Goal: Information Seeking & Learning: Find specific fact

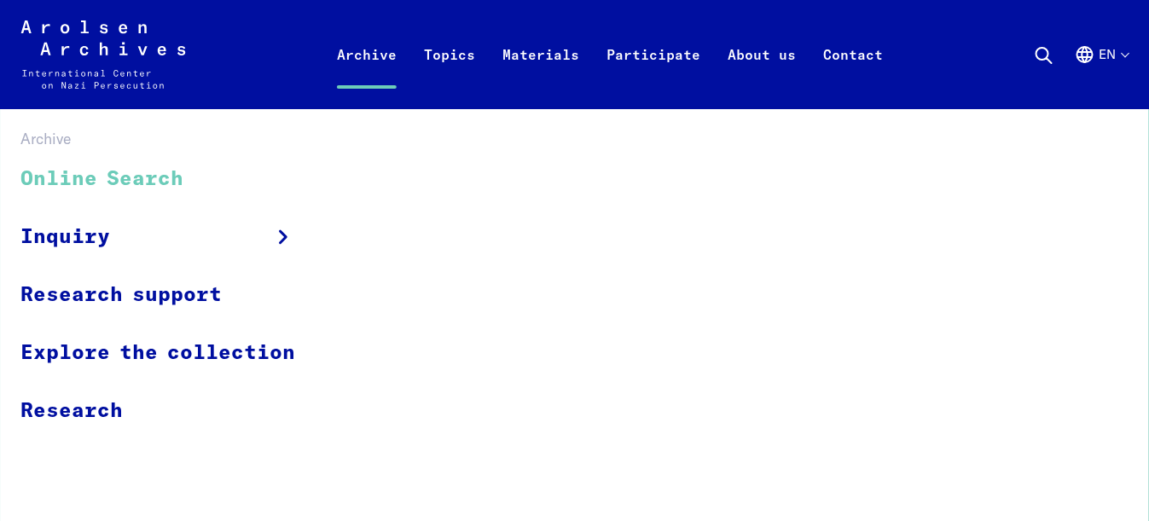
click at [161, 186] on link "Online Search" at bounding box center [168, 179] width 297 height 57
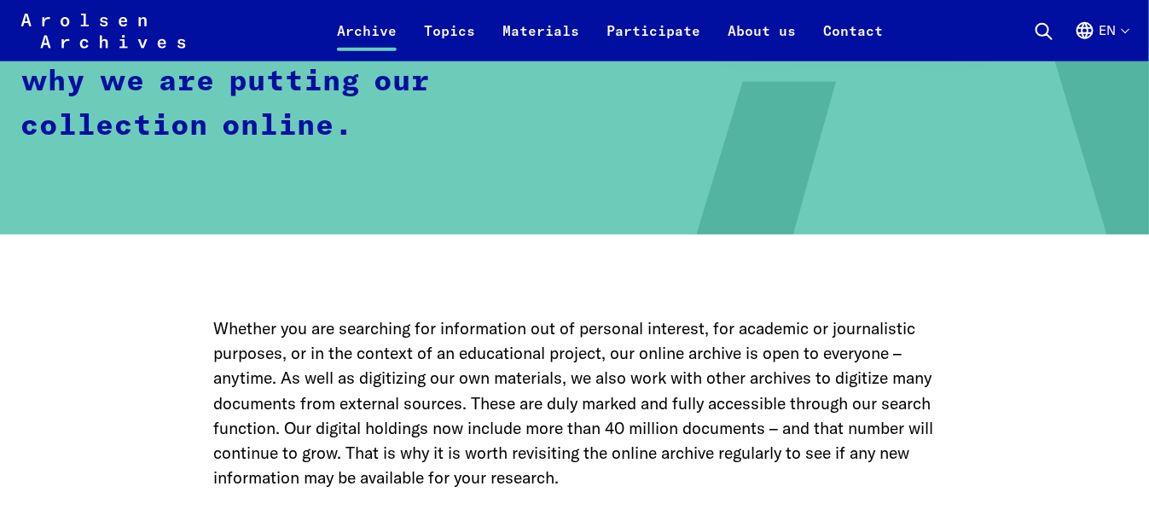
scroll to position [938, 0]
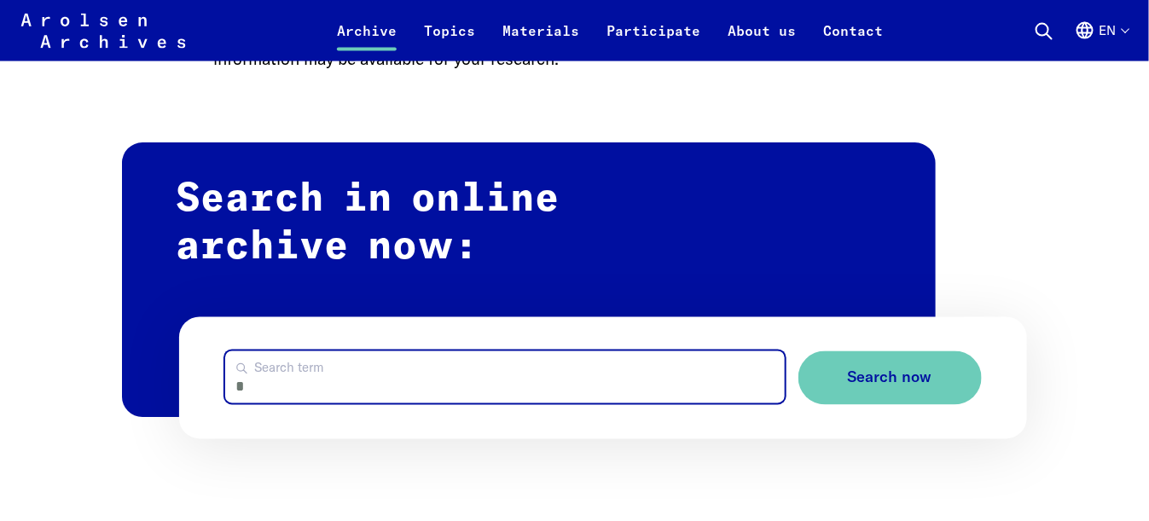
click at [350, 351] on input "Search term" at bounding box center [504, 377] width 559 height 52
click at [350, 351] on input "**" at bounding box center [504, 377] width 559 height 52
paste input "**********"
click at [285, 351] on input "**********" at bounding box center [504, 377] width 559 height 52
type input "**********"
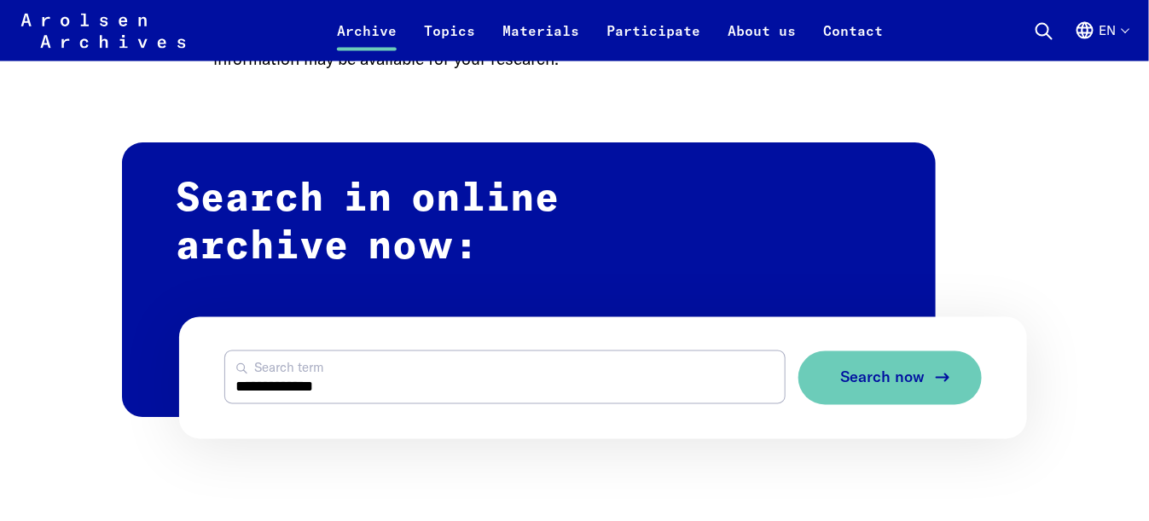
click at [898, 369] on span "Search now" at bounding box center [883, 378] width 84 height 18
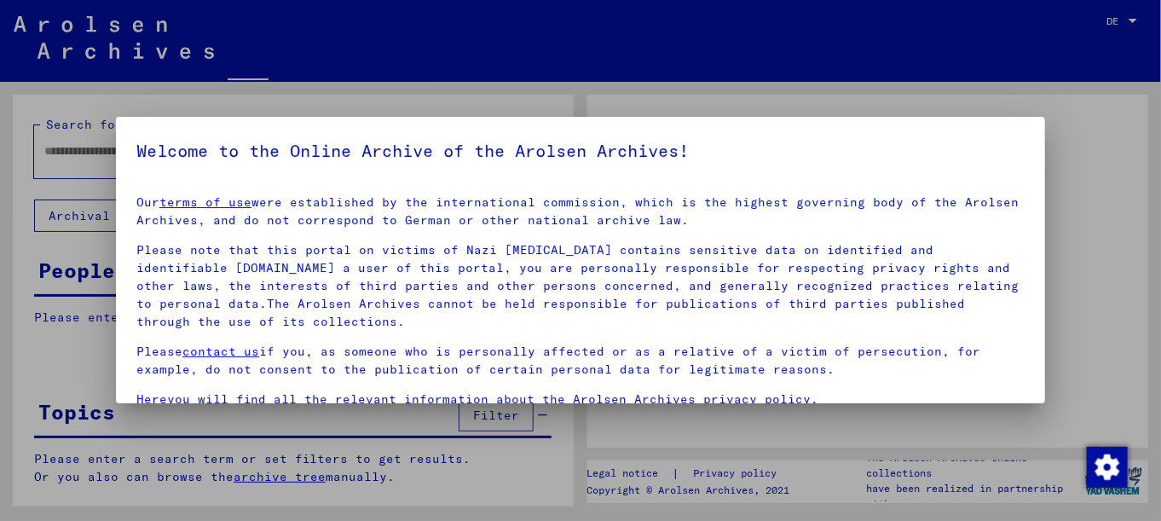
type input "**********"
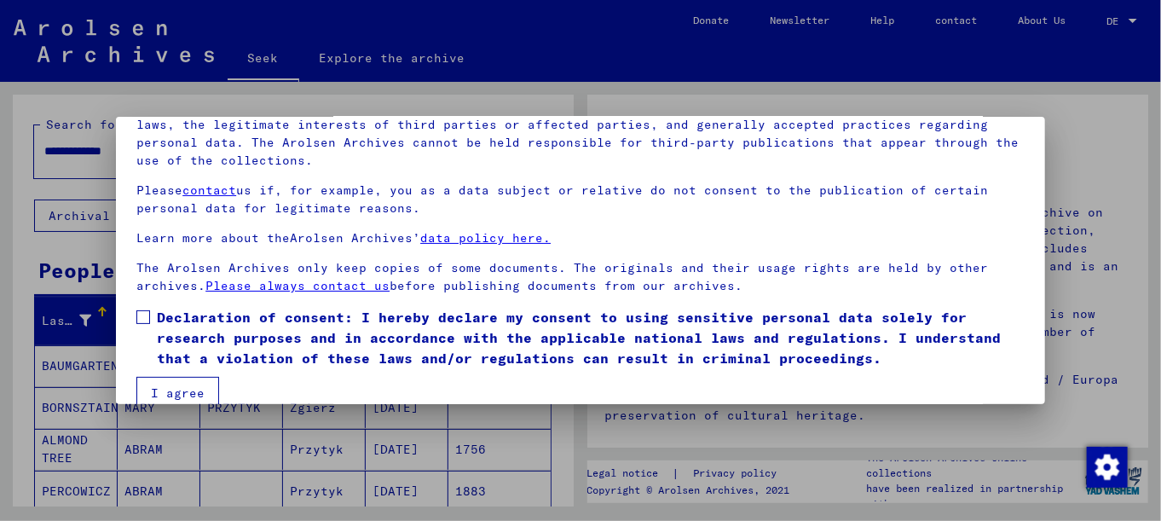
scroll to position [136, 0]
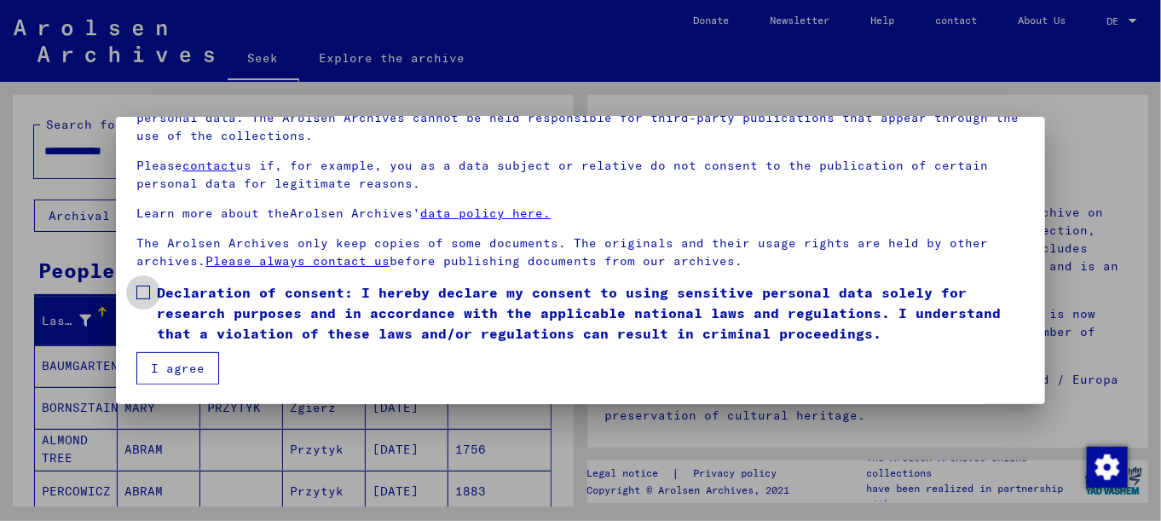
click at [155, 295] on label "Declaration of consent: I hereby declare my consent to using sensitive personal…" at bounding box center [580, 312] width 889 height 61
click at [175, 370] on font "I agree" at bounding box center [178, 368] width 54 height 15
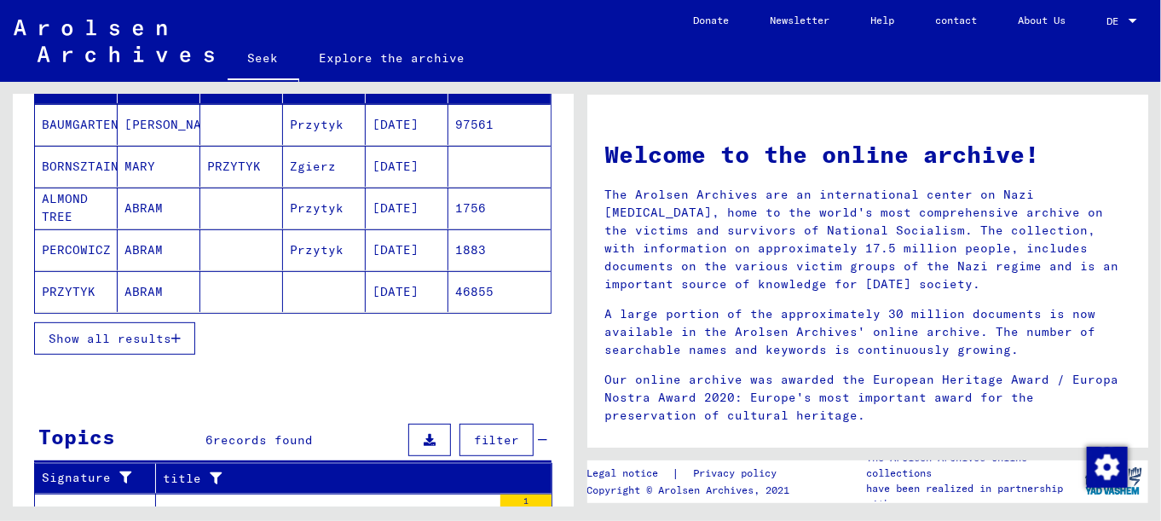
scroll to position [256, 0]
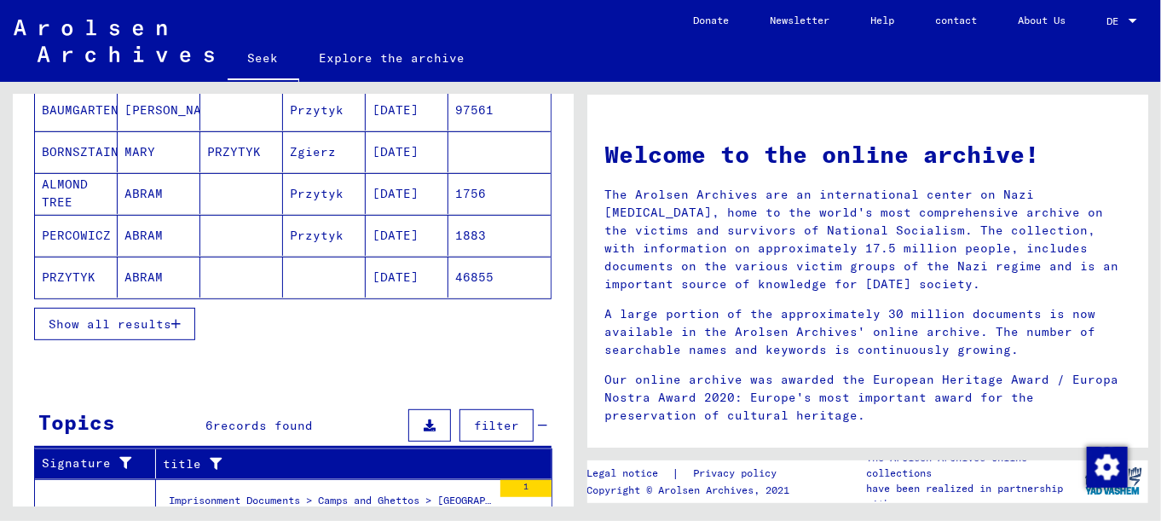
click at [478, 273] on font "46855" at bounding box center [474, 276] width 38 height 15
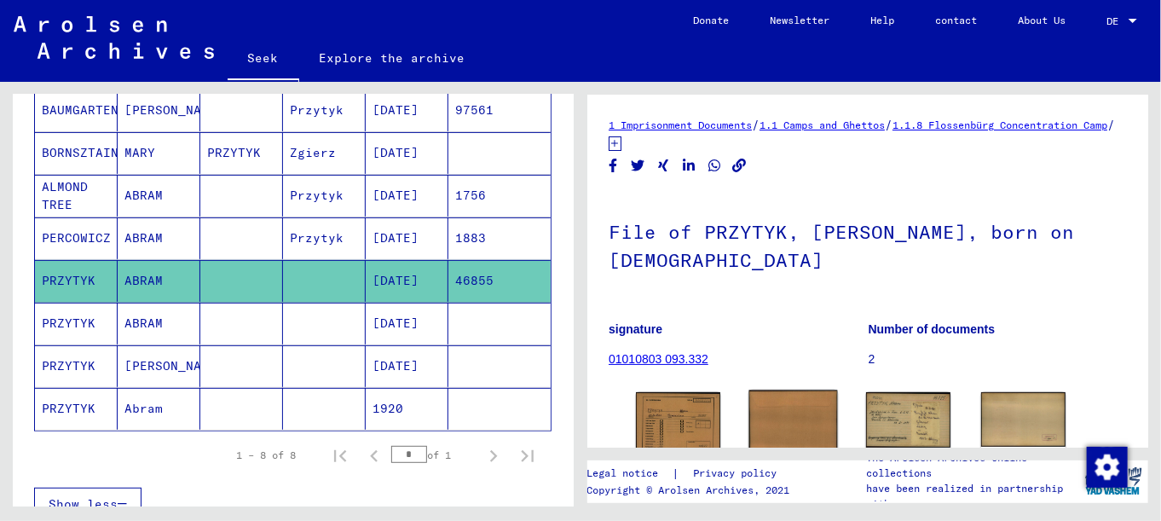
click at [792, 431] on img at bounding box center [794, 423] width 89 height 64
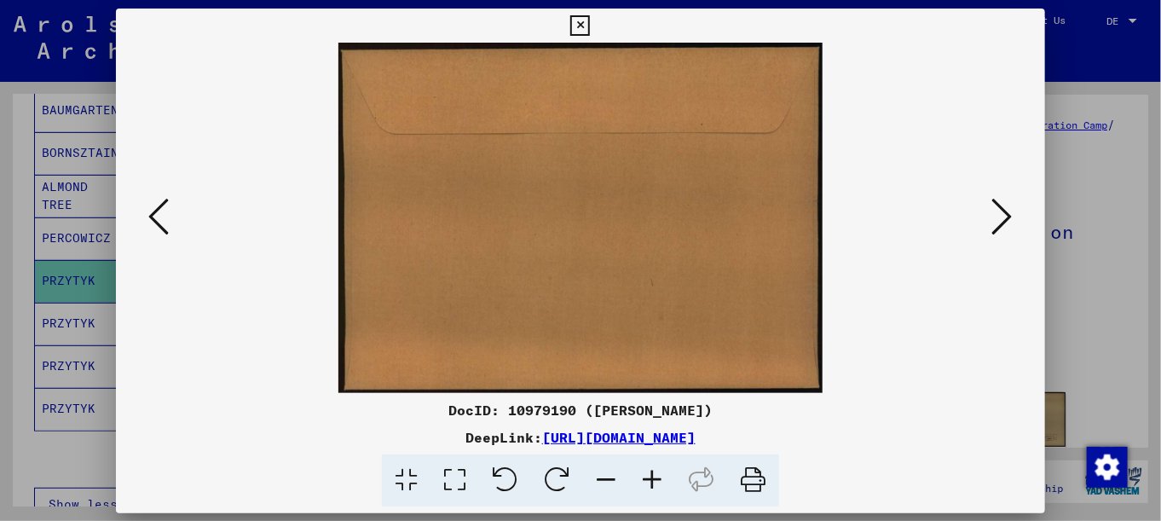
scroll to position [0, 0]
click at [162, 214] on icon at bounding box center [158, 216] width 20 height 41
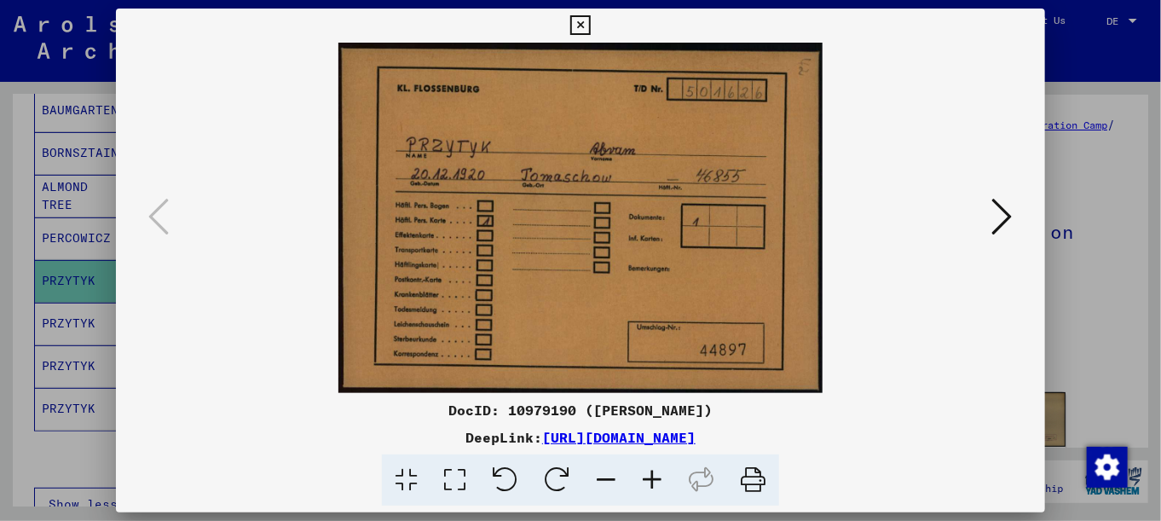
click at [1002, 217] on icon at bounding box center [1003, 216] width 20 height 41
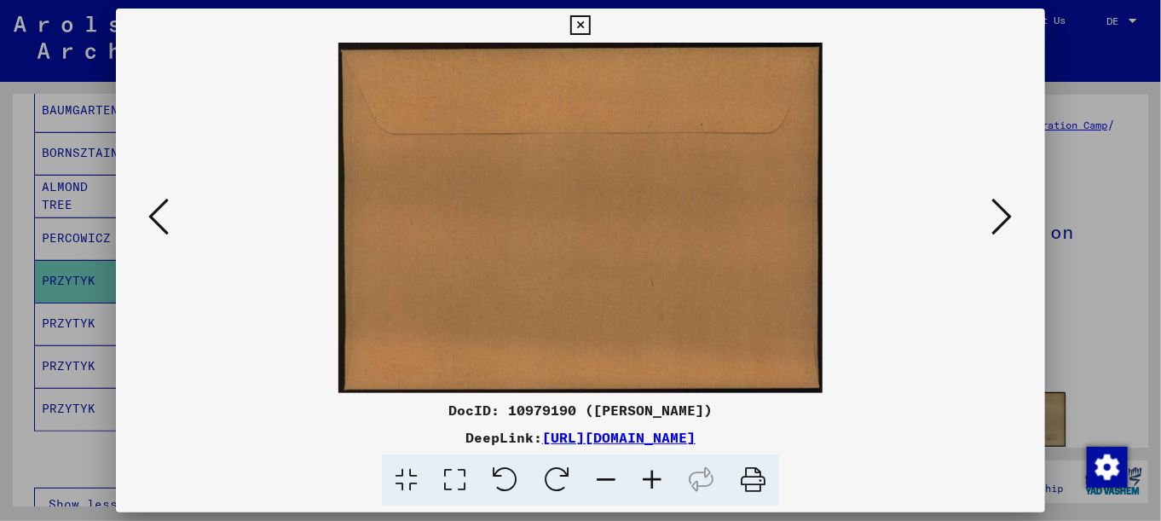
click at [1000, 219] on icon at bounding box center [1003, 216] width 20 height 41
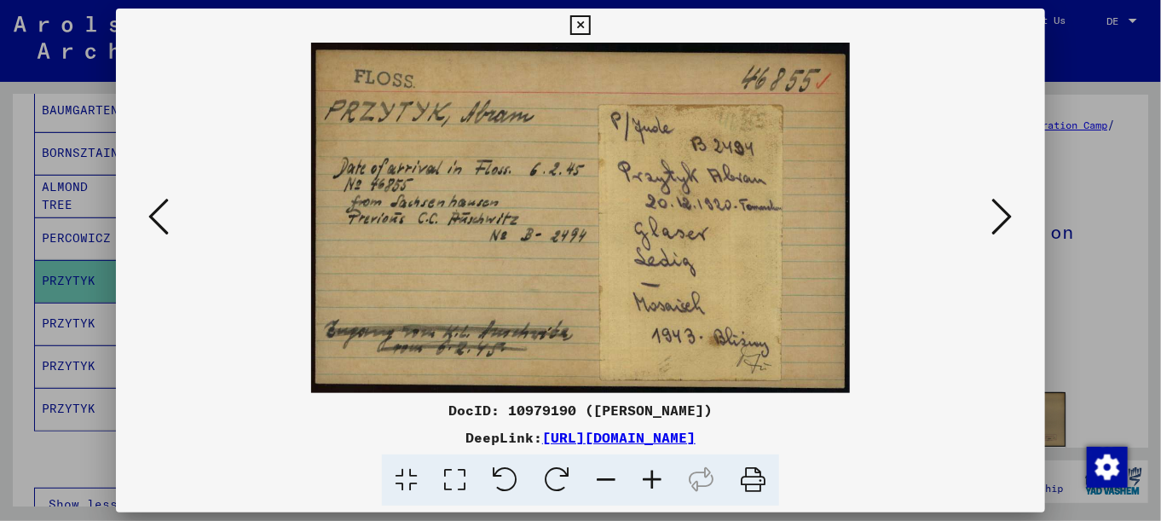
click at [1000, 219] on icon at bounding box center [1003, 216] width 20 height 41
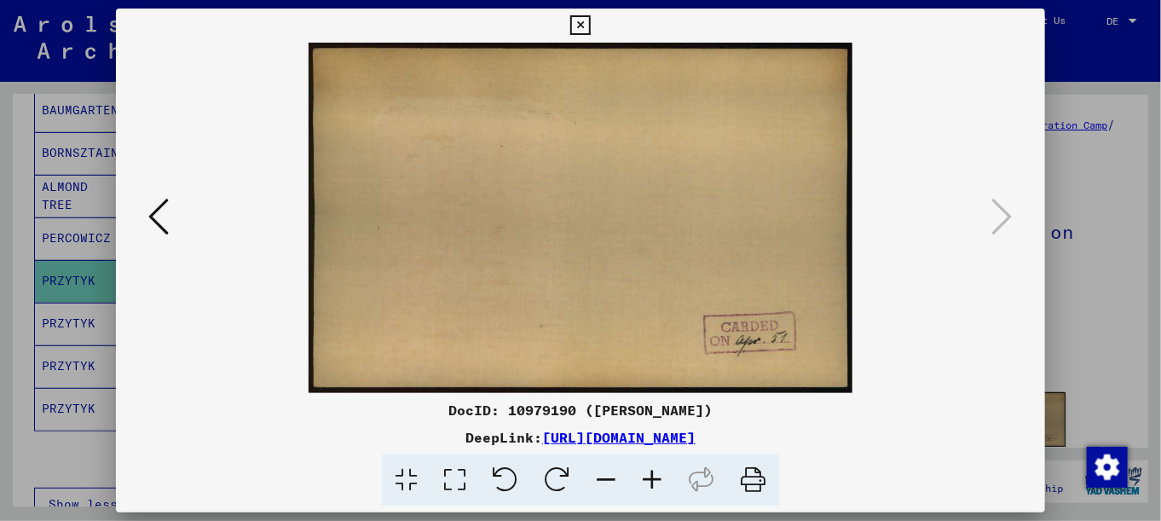
click at [574, 26] on icon at bounding box center [581, 25] width 20 height 20
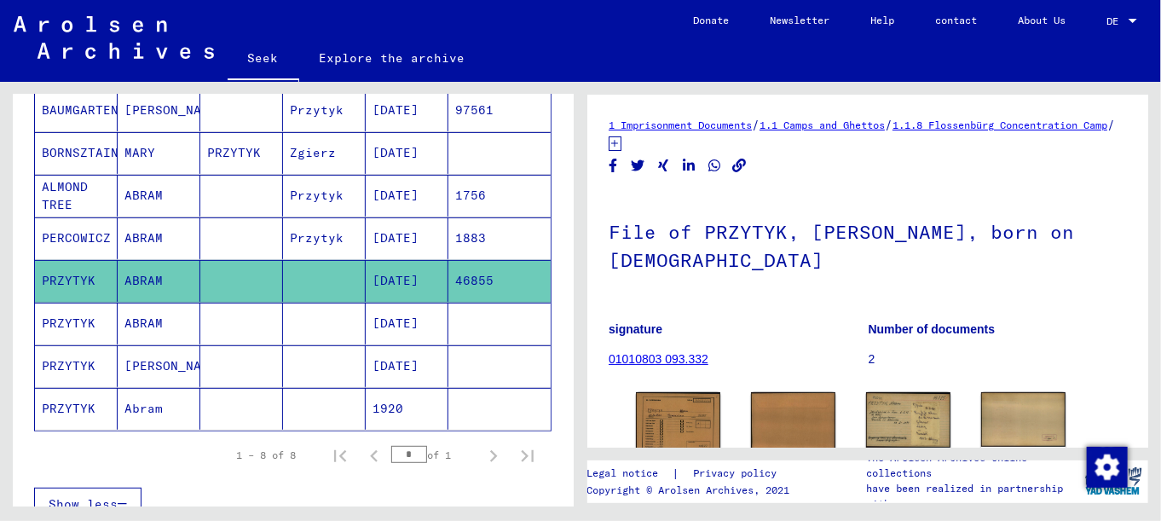
click at [385, 319] on font "12/29/1920" at bounding box center [396, 323] width 46 height 15
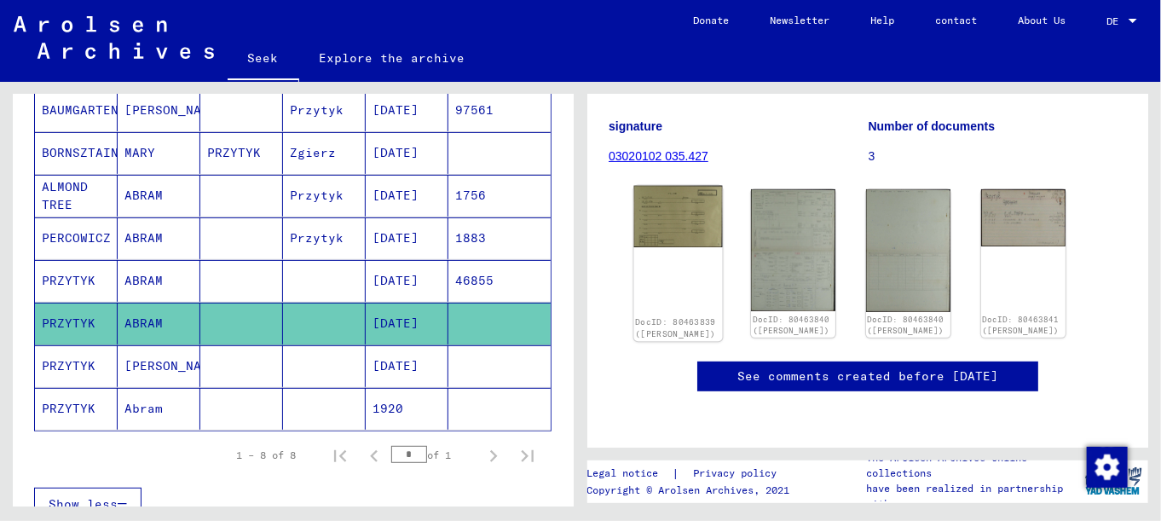
scroll to position [256, 0]
click at [659, 186] on img at bounding box center [678, 216] width 89 height 61
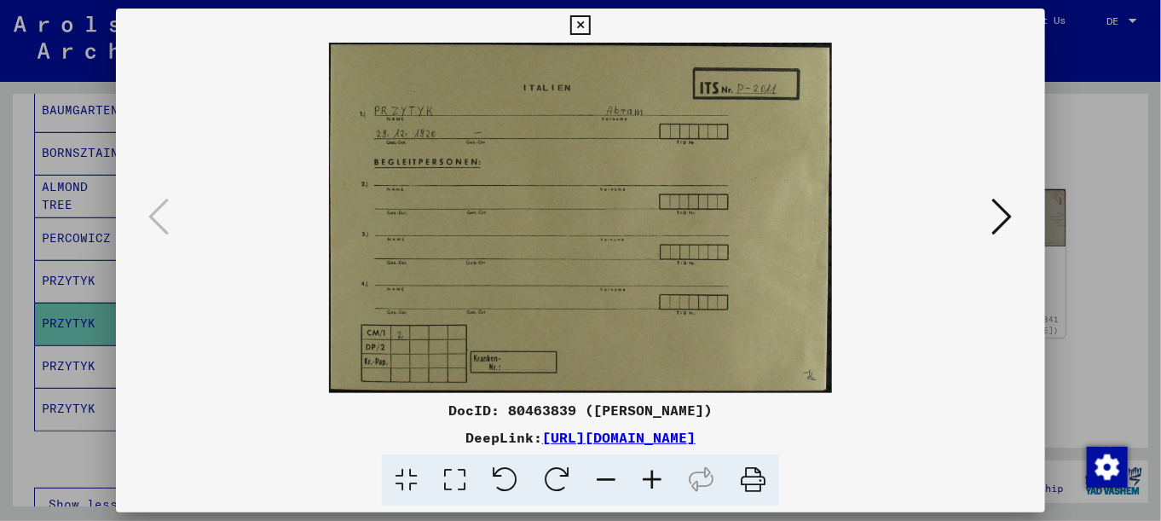
click at [997, 217] on icon at bounding box center [1003, 216] width 20 height 41
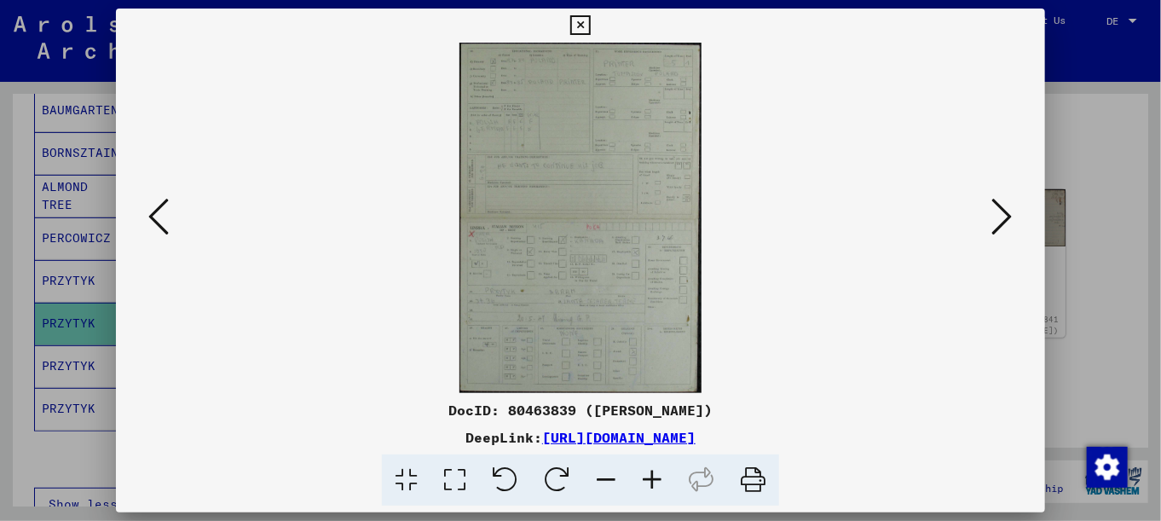
drag, startPoint x: 997, startPoint y: 217, endPoint x: 629, endPoint y: 396, distance: 409.3
click at [636, 410] on div "DocID: 80463839 (ABRAM PRZYTYK) DeepLink: https://collections.arolsen-archives.…" at bounding box center [581, 258] width 930 height 498
click at [651, 481] on icon at bounding box center [652, 481] width 46 height 52
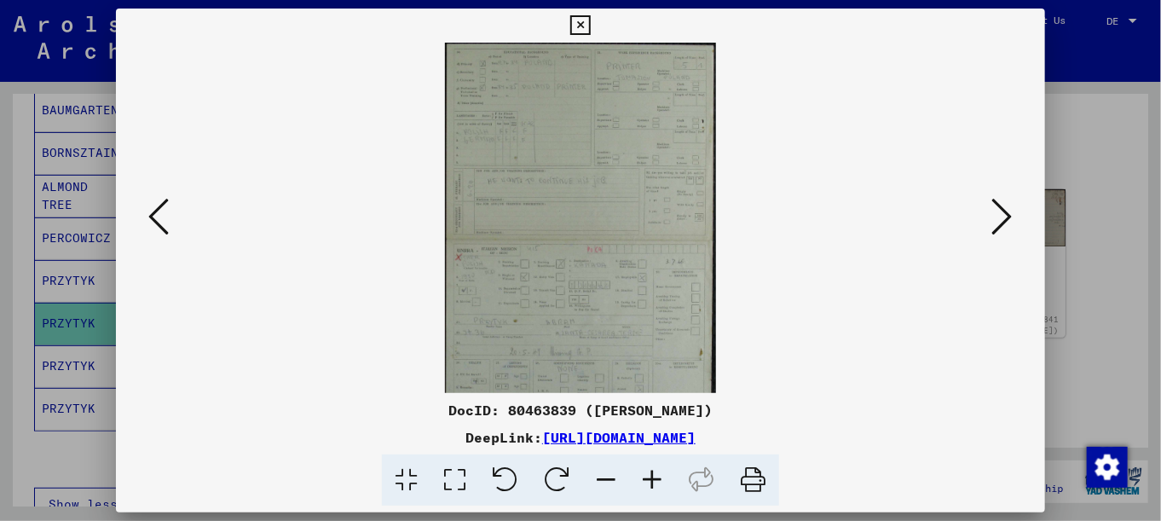
click at [651, 481] on icon at bounding box center [652, 481] width 46 height 52
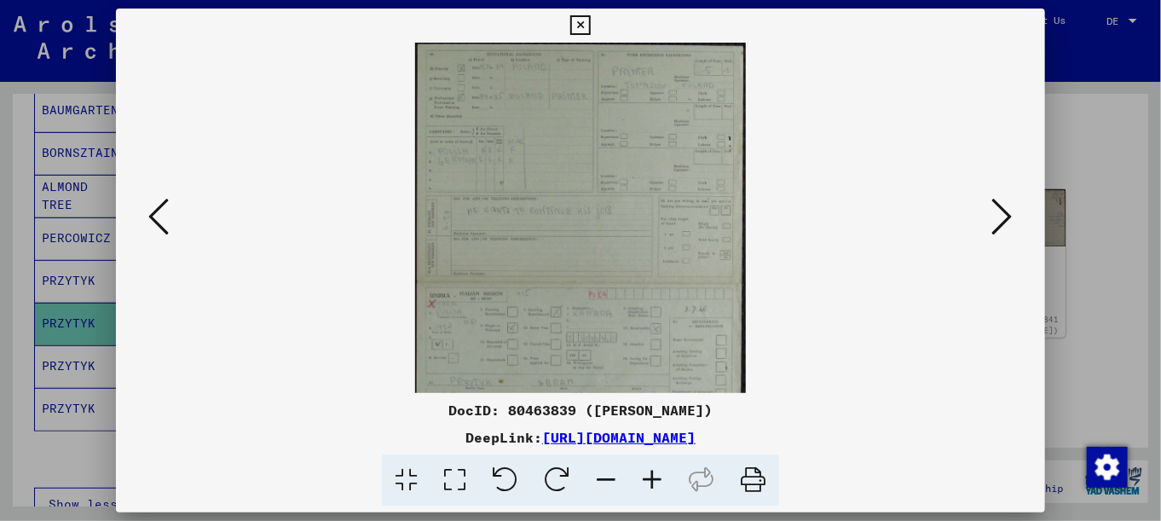
click at [651, 481] on icon at bounding box center [652, 481] width 46 height 52
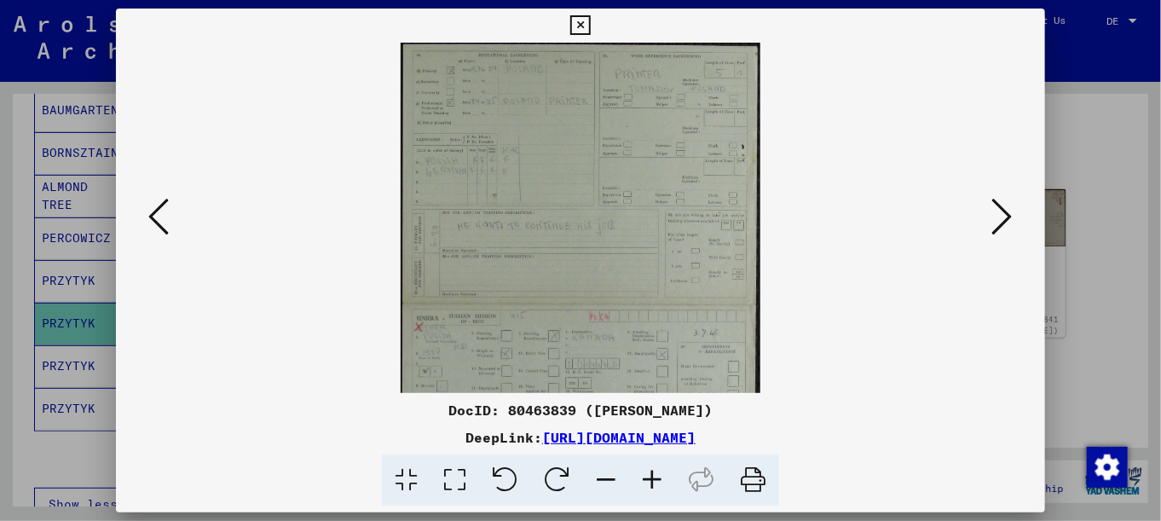
click at [648, 481] on icon at bounding box center [652, 481] width 46 height 52
click at [647, 482] on icon at bounding box center [652, 481] width 46 height 52
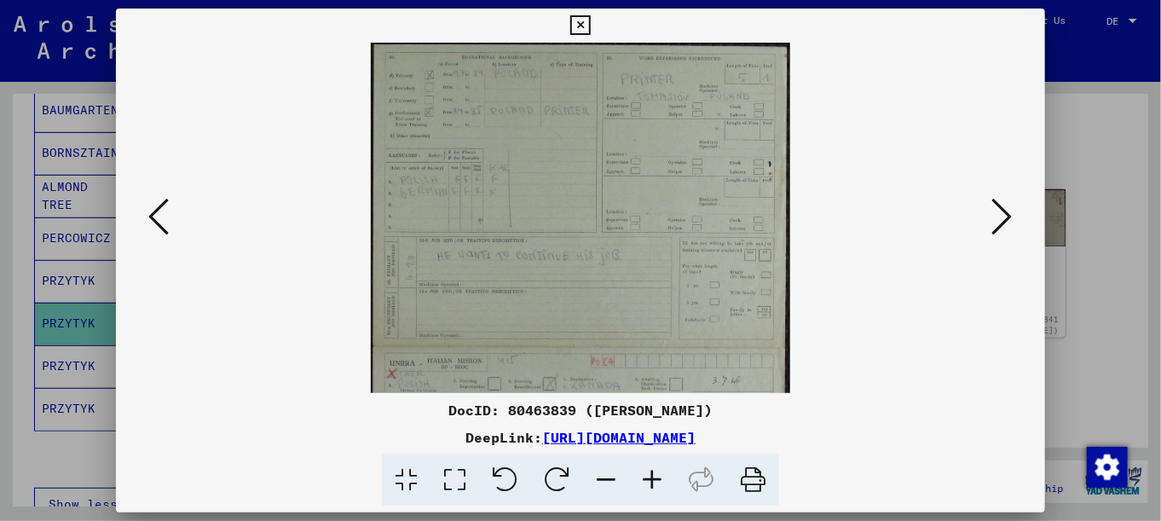
click at [647, 482] on icon at bounding box center [652, 481] width 46 height 52
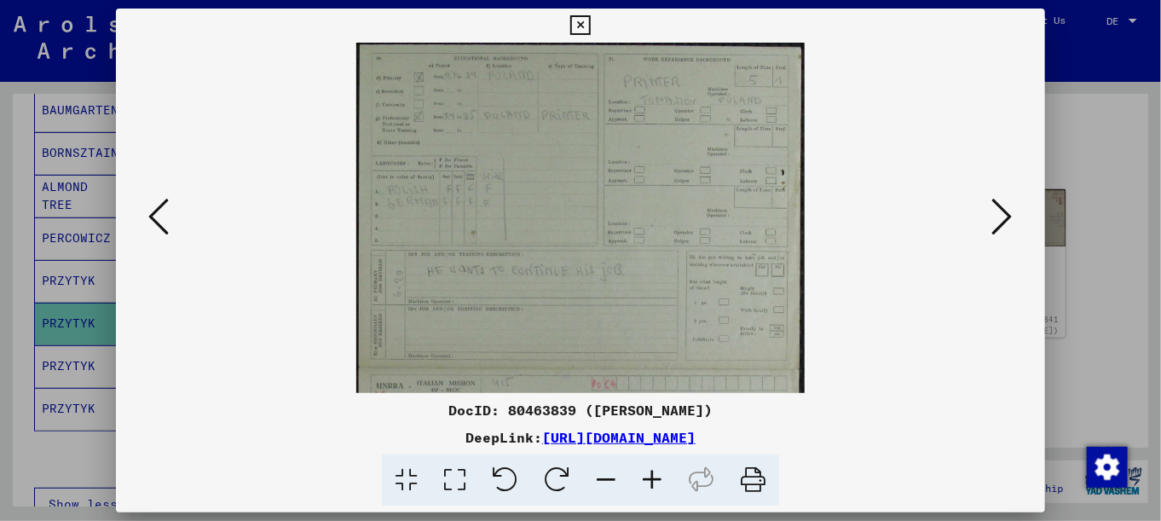
click at [646, 481] on icon at bounding box center [652, 481] width 46 height 52
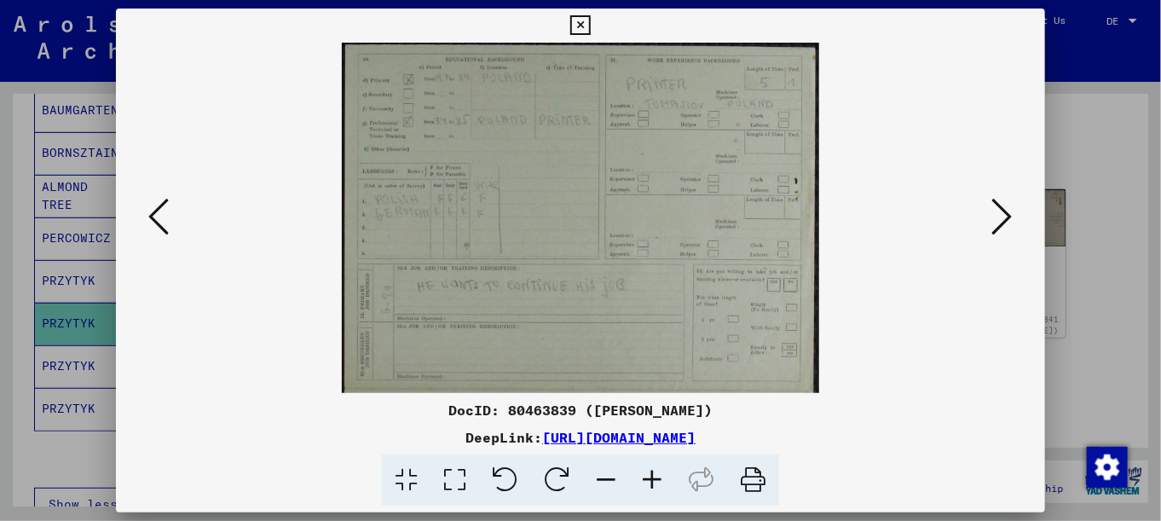
click at [646, 481] on icon at bounding box center [652, 481] width 46 height 52
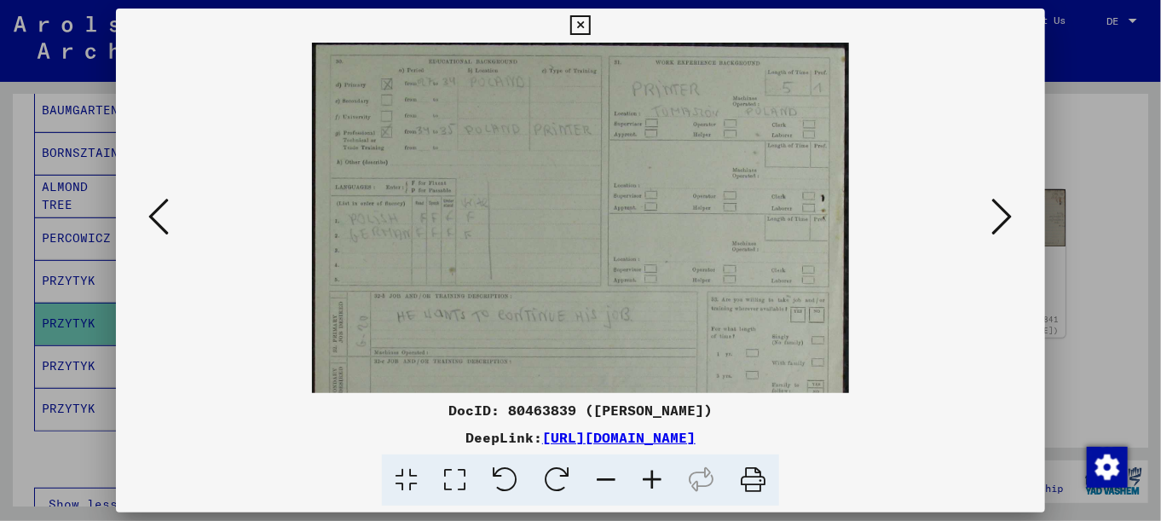
click at [645, 478] on icon at bounding box center [652, 481] width 46 height 52
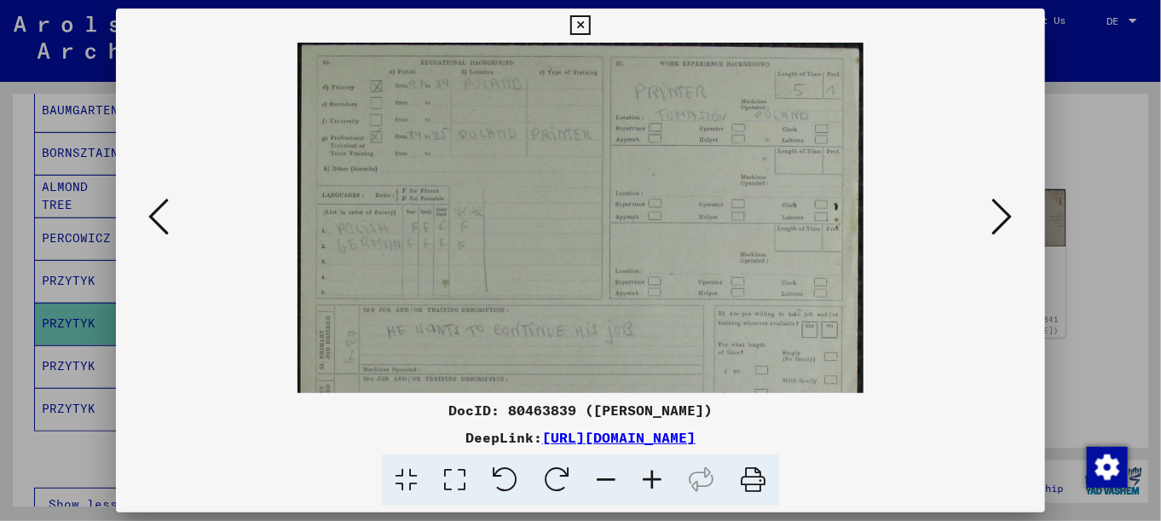
click at [645, 478] on icon at bounding box center [652, 481] width 46 height 52
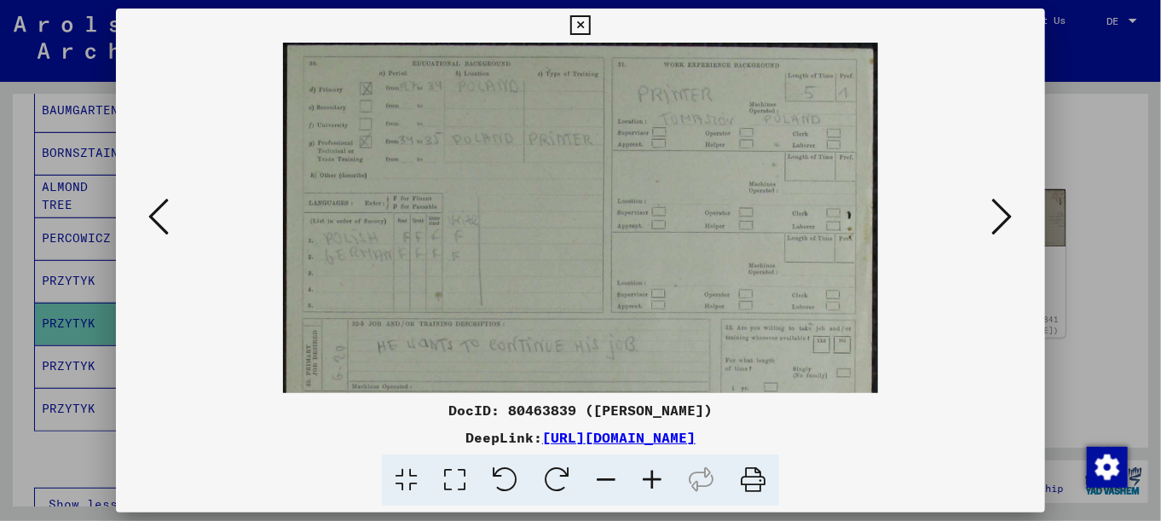
click at [645, 478] on icon at bounding box center [652, 481] width 46 height 52
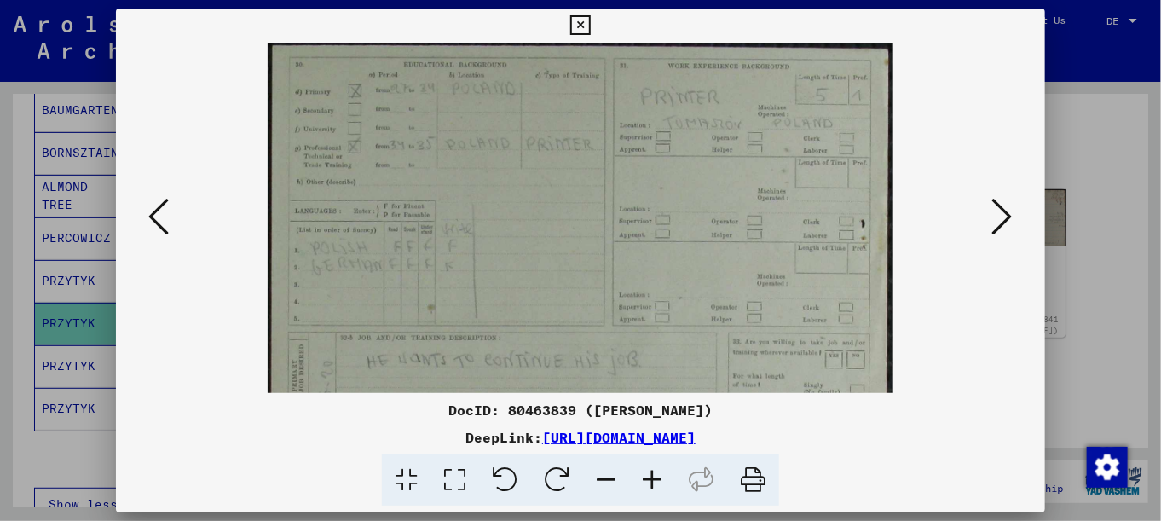
click at [645, 478] on icon at bounding box center [652, 481] width 46 height 52
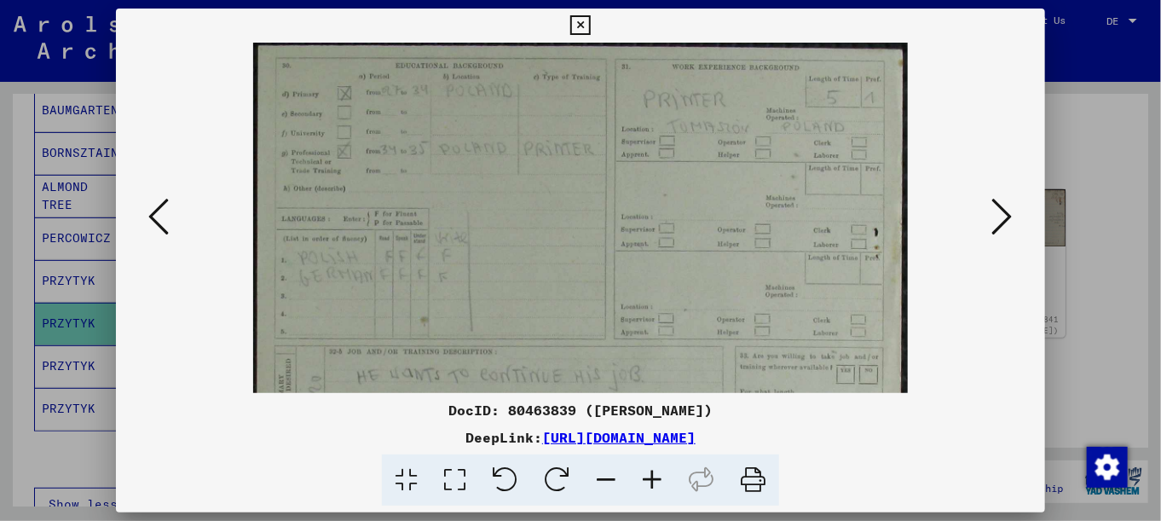
click at [645, 478] on icon at bounding box center [652, 481] width 46 height 52
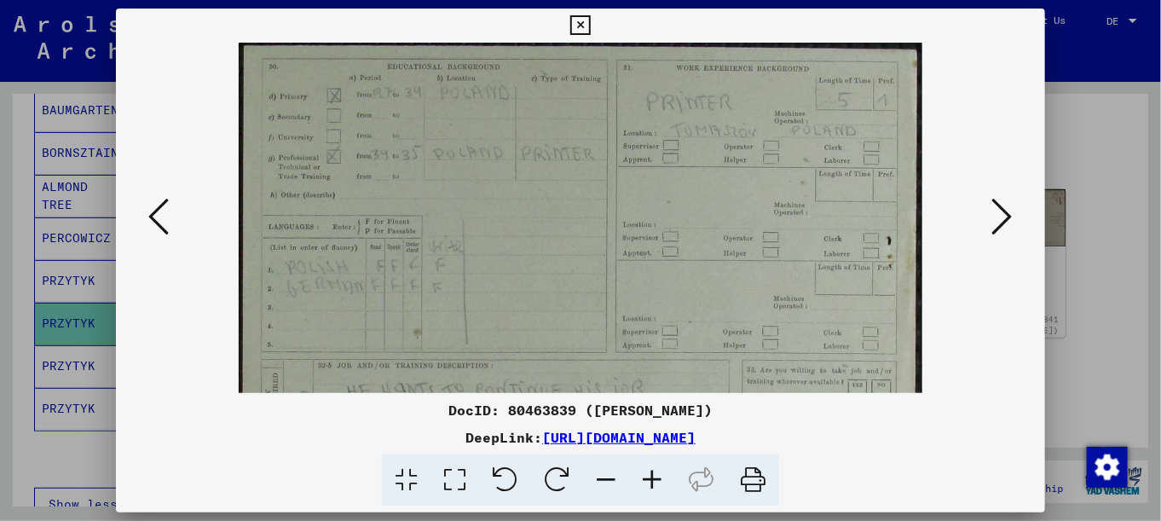
click at [645, 478] on icon at bounding box center [652, 481] width 46 height 52
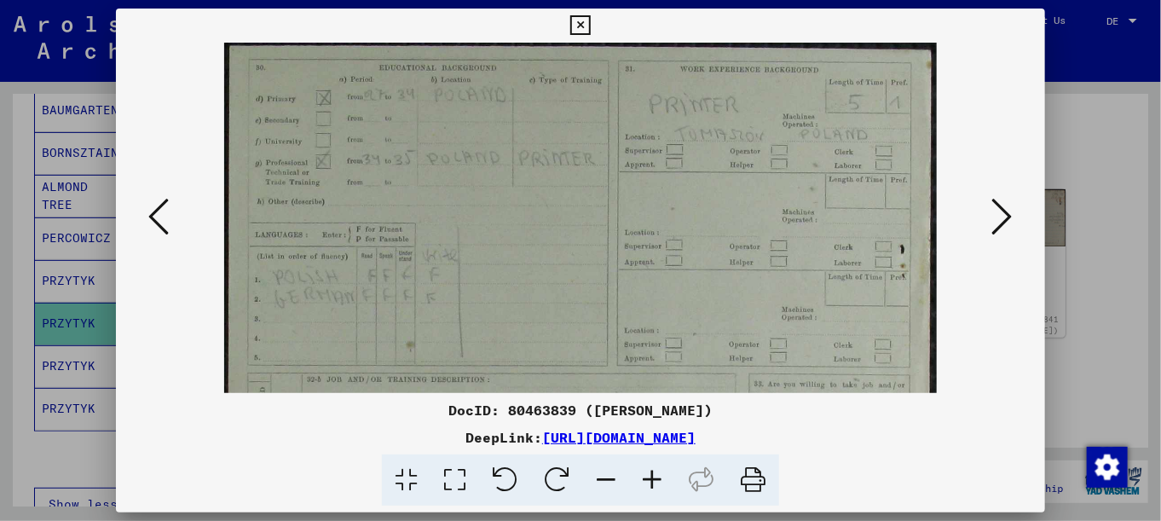
click at [645, 478] on icon at bounding box center [652, 481] width 46 height 52
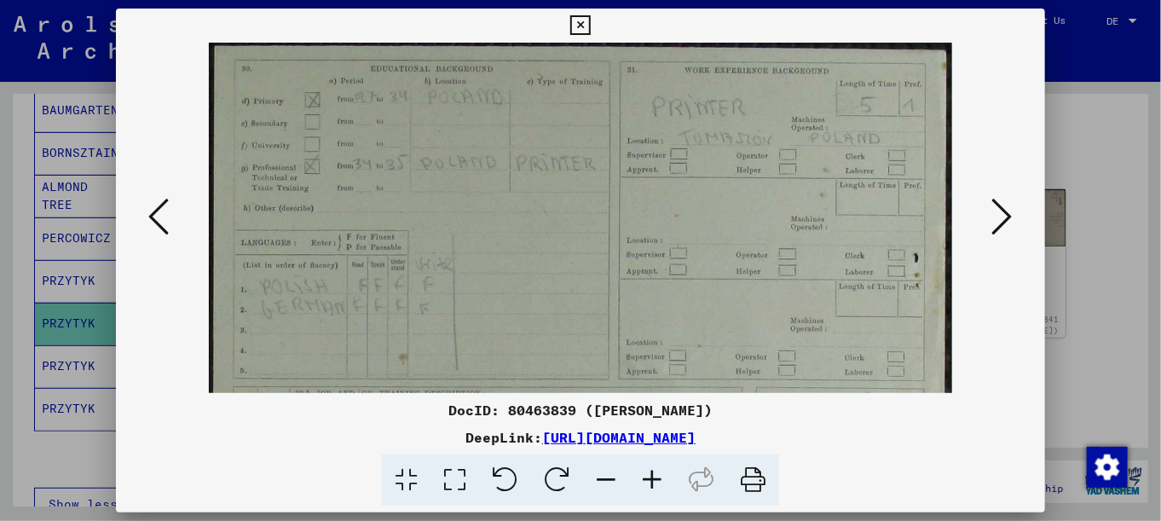
click at [575, 7] on div at bounding box center [580, 260] width 1161 height 521
